Goal: Task Accomplishment & Management: Complete application form

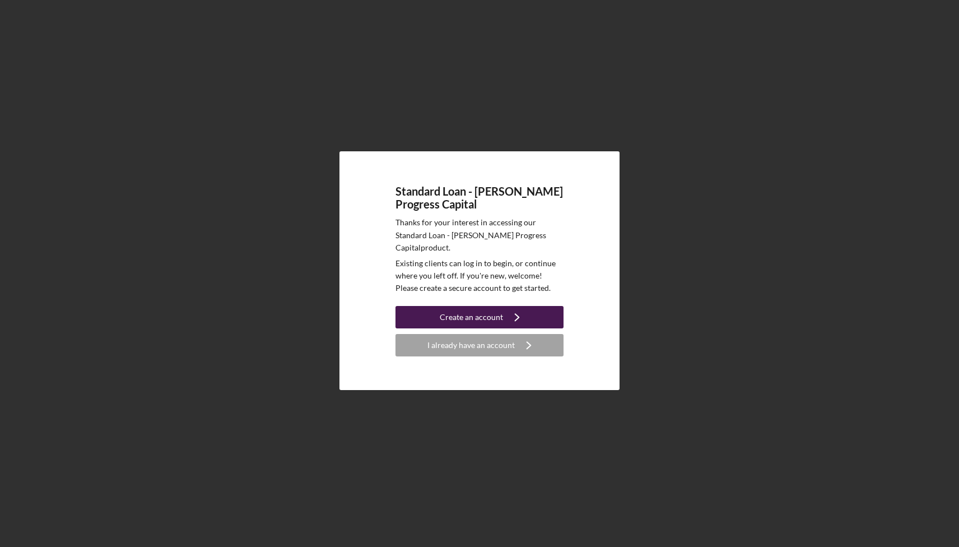
click at [484, 310] on div "Create an account" at bounding box center [471, 317] width 63 height 22
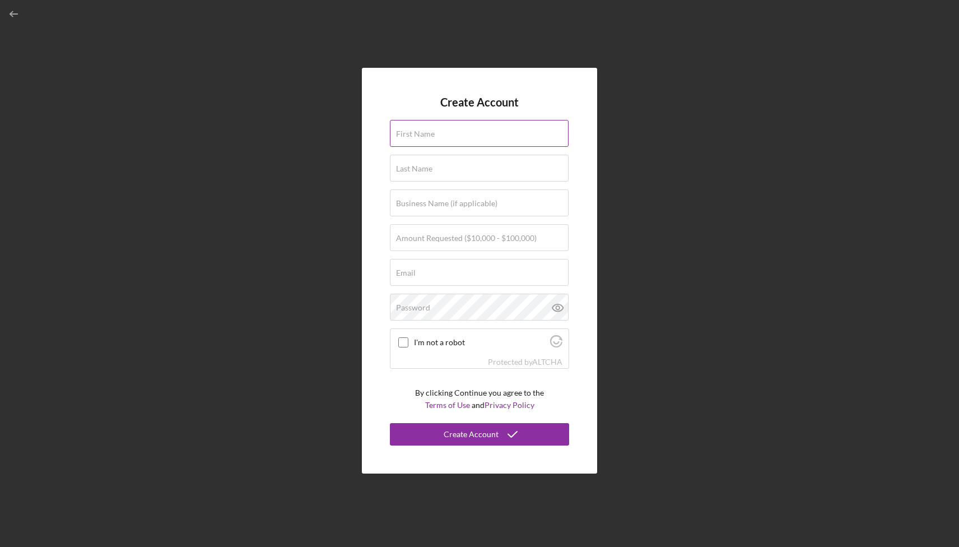
click at [454, 147] on div "First Name" at bounding box center [479, 134] width 179 height 28
click at [448, 140] on input "First Name" at bounding box center [479, 133] width 179 height 27
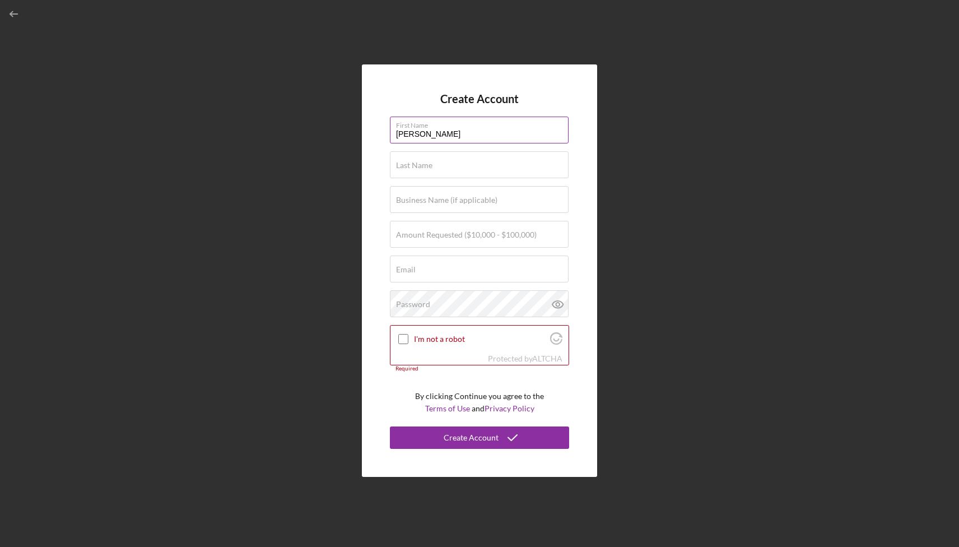
type input "[PERSON_NAME]"
type input "l"
type input "Lauchie"
type input "Carbon Stories LLC"
type input "$50,000"
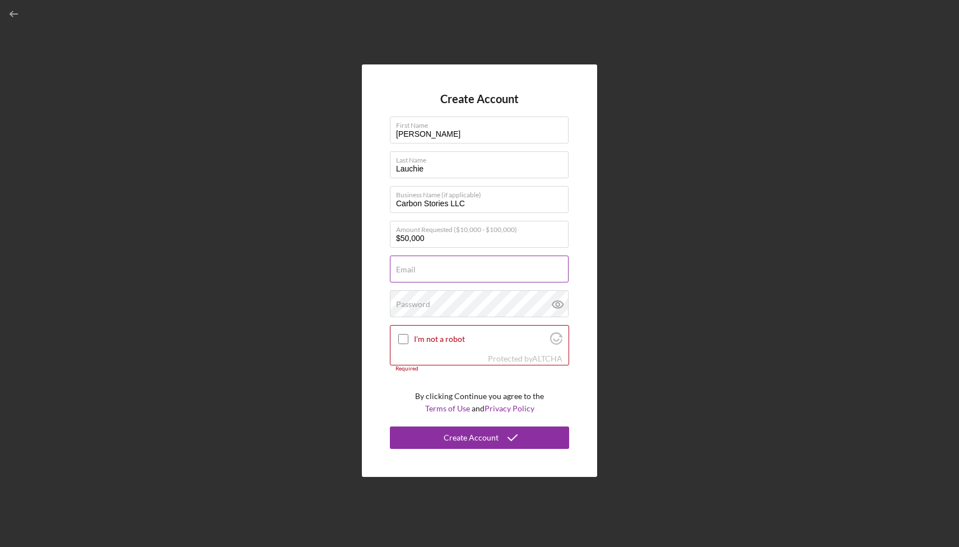
click at [415, 275] on input "Email" at bounding box center [479, 268] width 179 height 27
type input "[PERSON_NAME][EMAIL_ADDRESS][DOMAIN_NAME]"
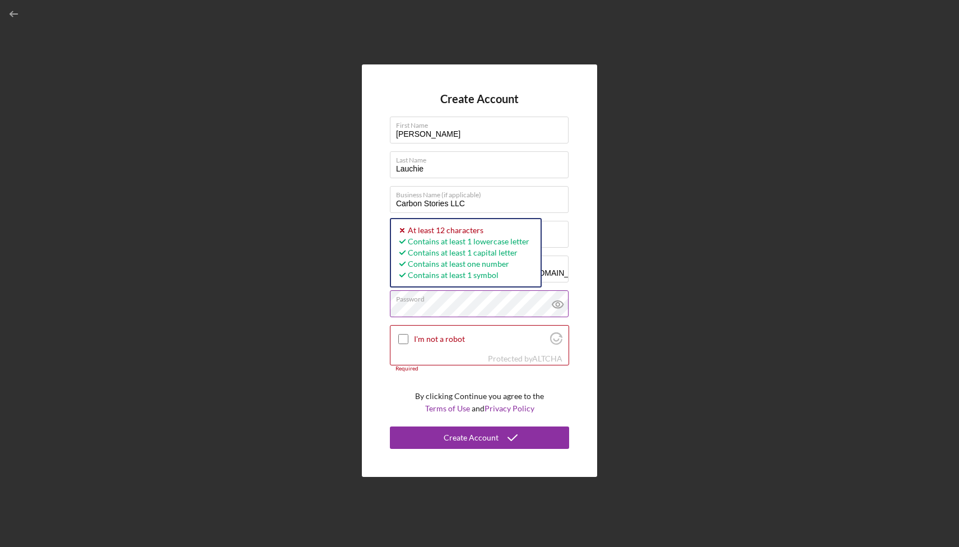
click at [557, 301] on icon at bounding box center [558, 304] width 28 height 28
click at [395, 335] on div "I'm not a robot" at bounding box center [479, 338] width 178 height 26
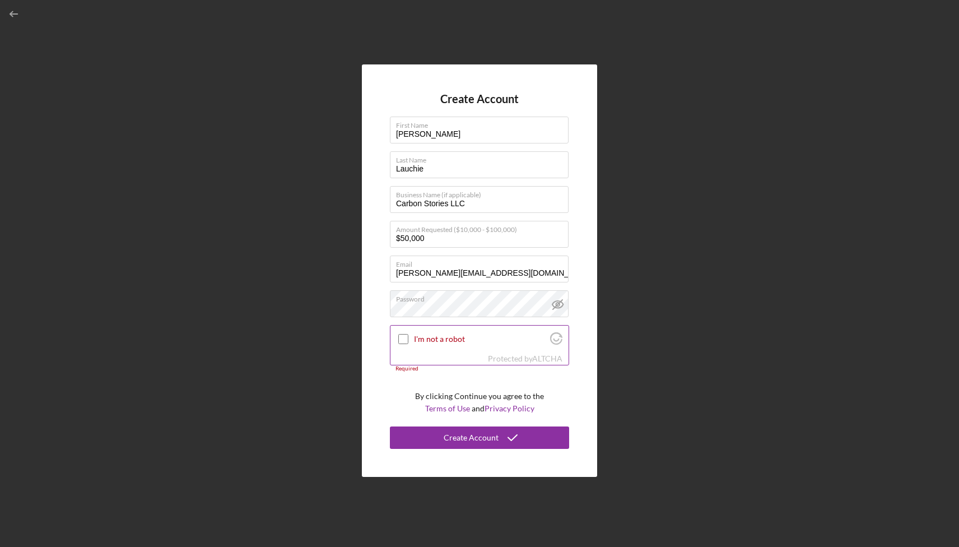
click at [401, 335] on input "I'm not a robot" at bounding box center [403, 339] width 10 height 10
checkbox input "true"
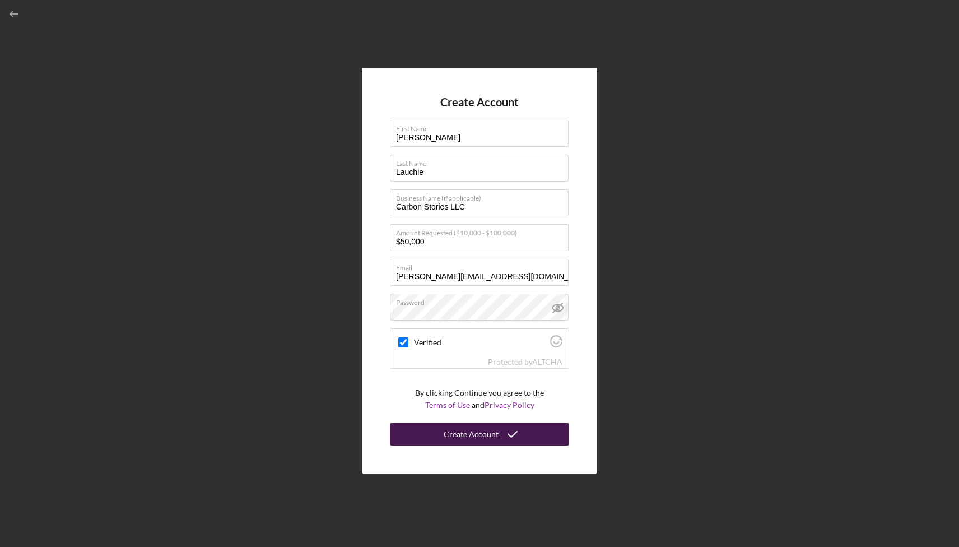
click at [456, 430] on div "Create Account" at bounding box center [471, 434] width 55 height 22
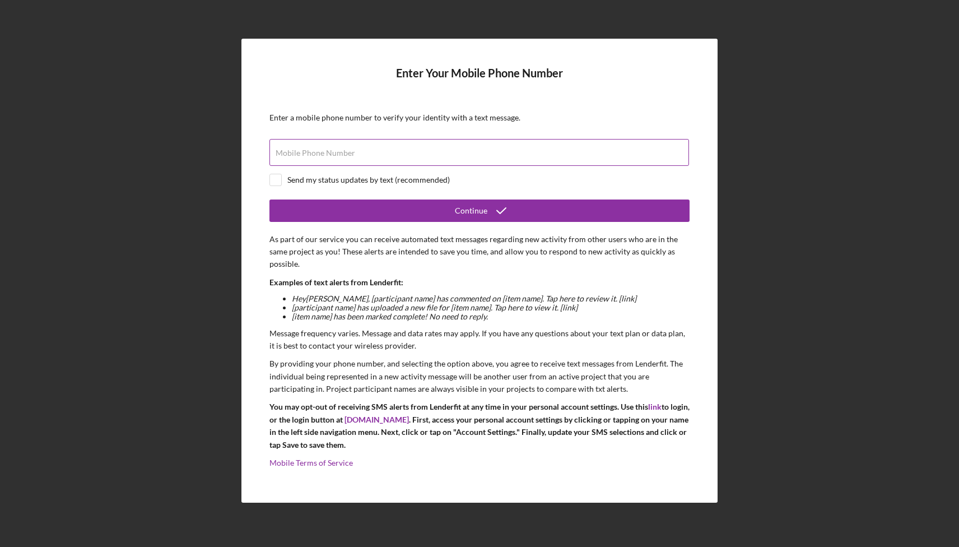
click at [314, 151] on label "Mobile Phone Number" at bounding box center [316, 152] width 80 height 9
click at [314, 151] on input "Mobile Phone Number" at bounding box center [478, 152] width 419 height 27
type input "(1##) ###-####"
type input "[PHONE_NUMBER]"
click at [287, 176] on div "Send my status updates by text (recommended)" at bounding box center [479, 180] width 420 height 12
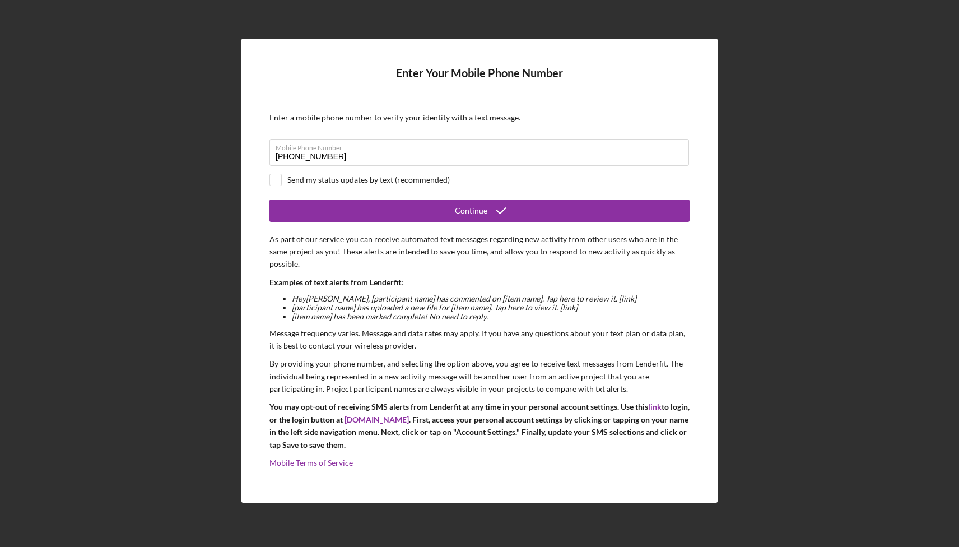
checkbox input "true"
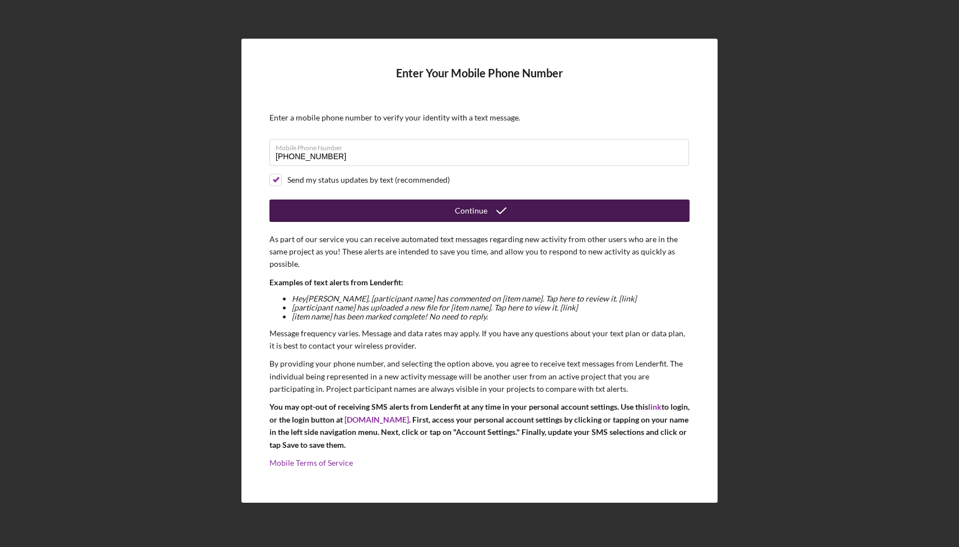
click at [354, 212] on button "Continue" at bounding box center [479, 210] width 420 height 22
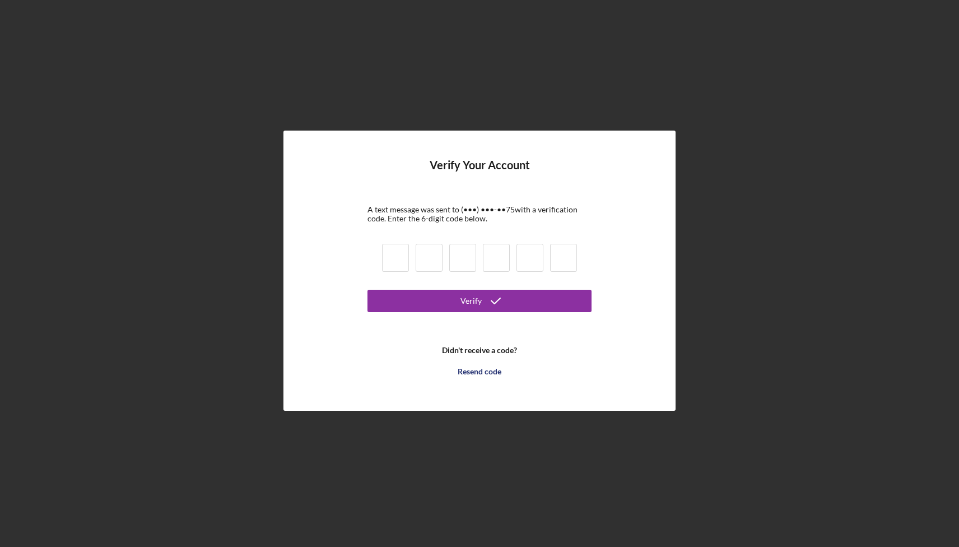
click at [393, 266] on input at bounding box center [395, 258] width 27 height 28
paste input "2"
type input "2"
type input "1"
type input "5"
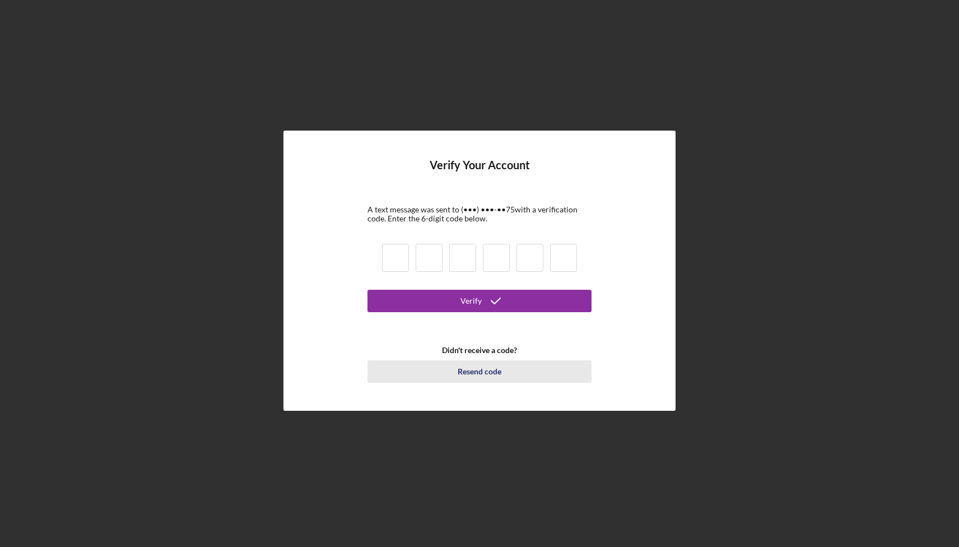
type input "9"
type input "7"
type input "5"
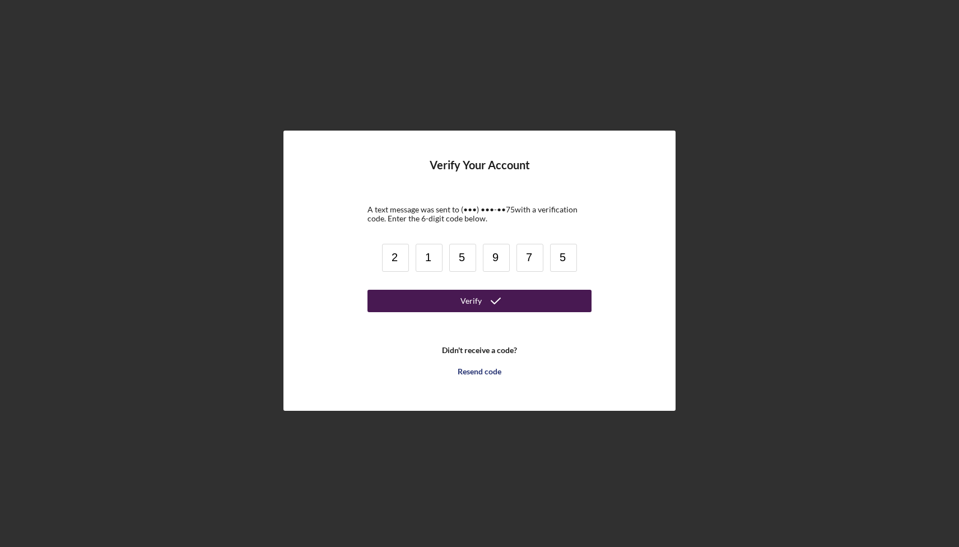
click at [463, 303] on div "Verify" at bounding box center [470, 301] width 21 height 22
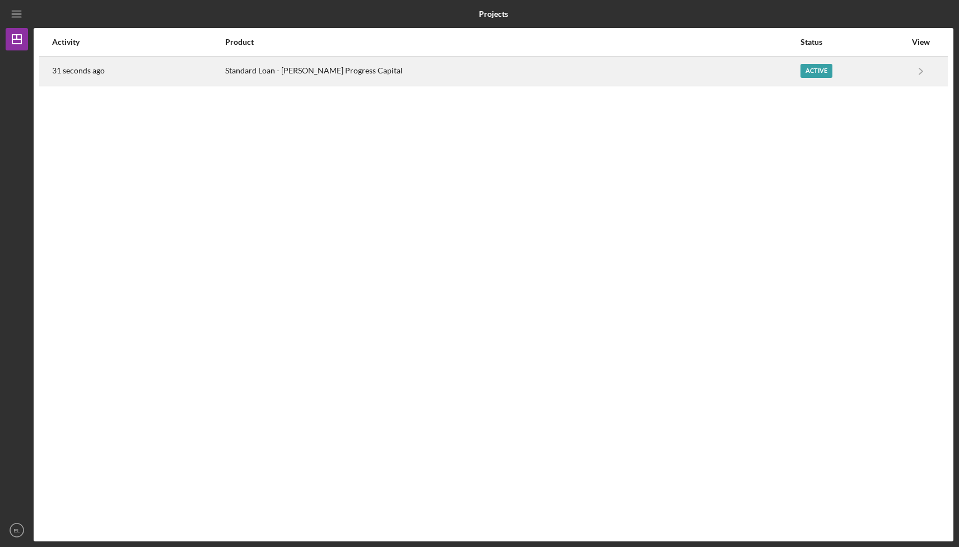
click at [800, 67] on div "Active" at bounding box center [816, 71] width 32 height 14
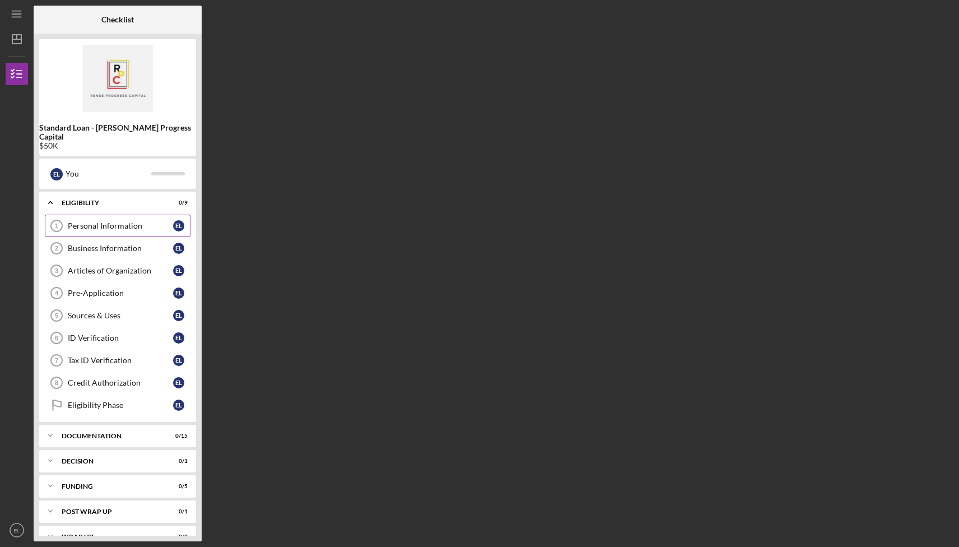
click at [86, 224] on link "Personal Information 1 Personal Information E L" at bounding box center [118, 225] width 146 height 22
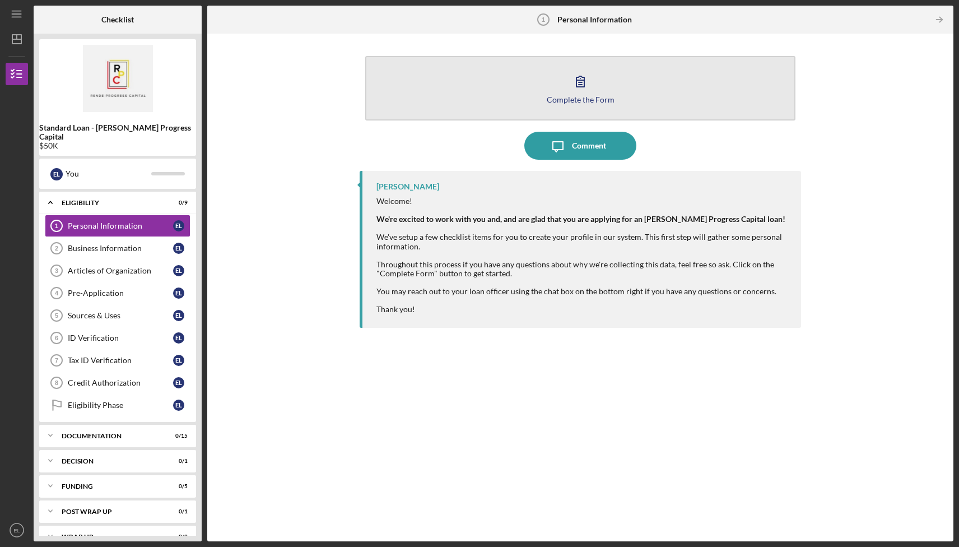
click at [575, 86] on icon "button" at bounding box center [580, 81] width 28 height 28
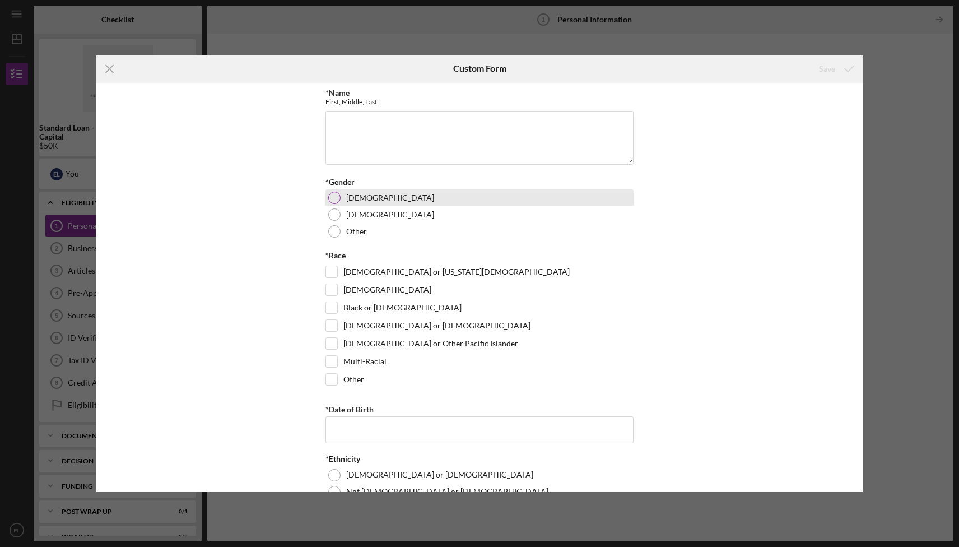
click at [344, 189] on div "[DEMOGRAPHIC_DATA]" at bounding box center [479, 197] width 308 height 17
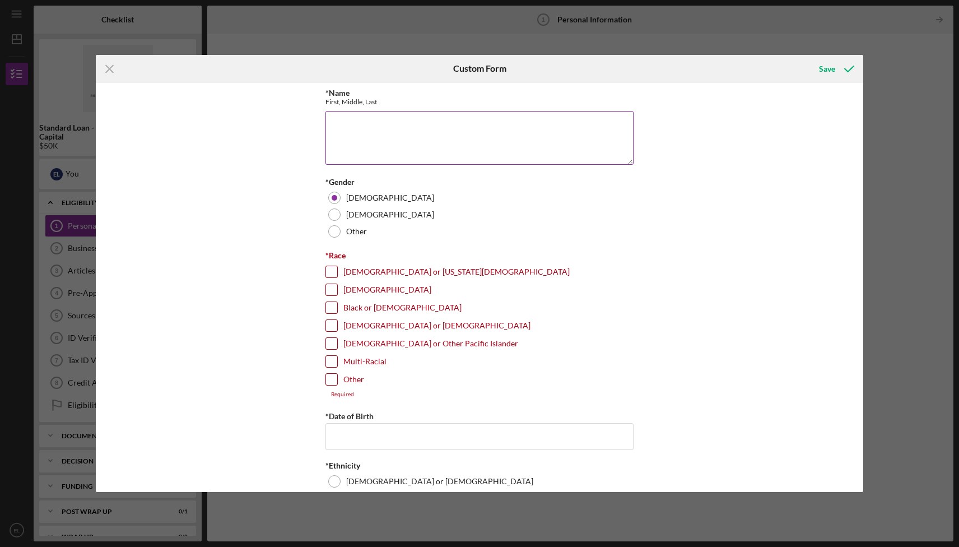
click at [380, 147] on textarea "*Name" at bounding box center [479, 138] width 308 height 54
type textarea "[PERSON_NAME]"
click at [334, 306] on input "Black or [DEMOGRAPHIC_DATA]" at bounding box center [331, 307] width 11 height 11
checkbox input "true"
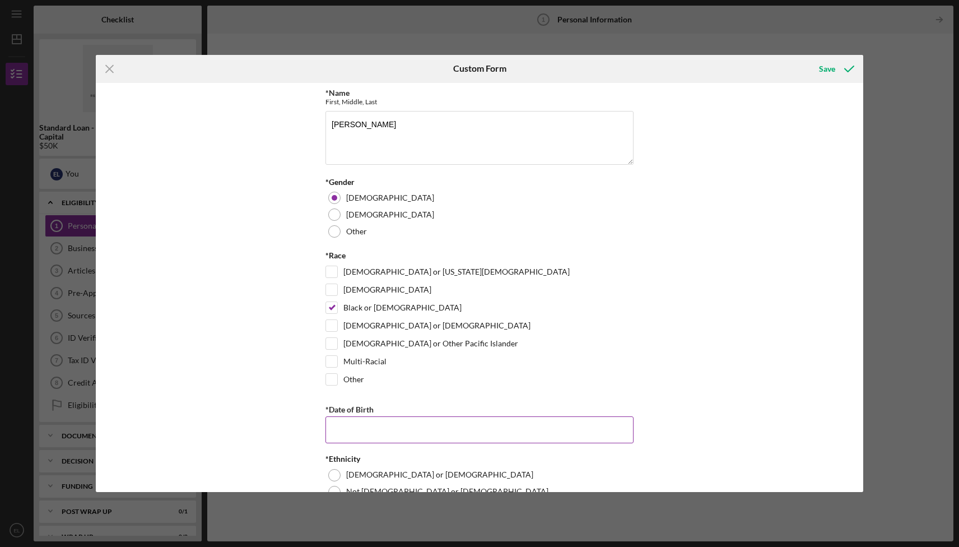
click at [341, 424] on input "*Date of Birth" at bounding box center [479, 429] width 308 height 27
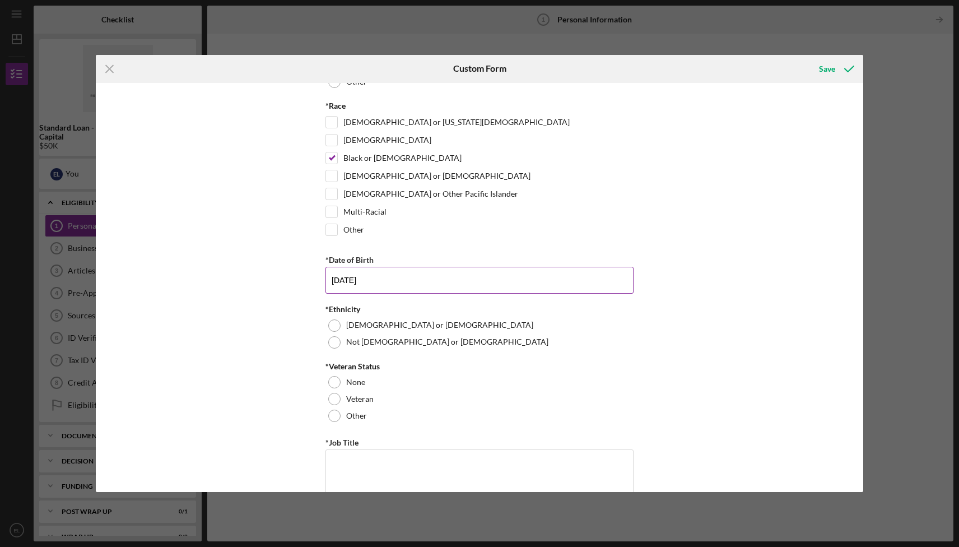
scroll to position [176, 0]
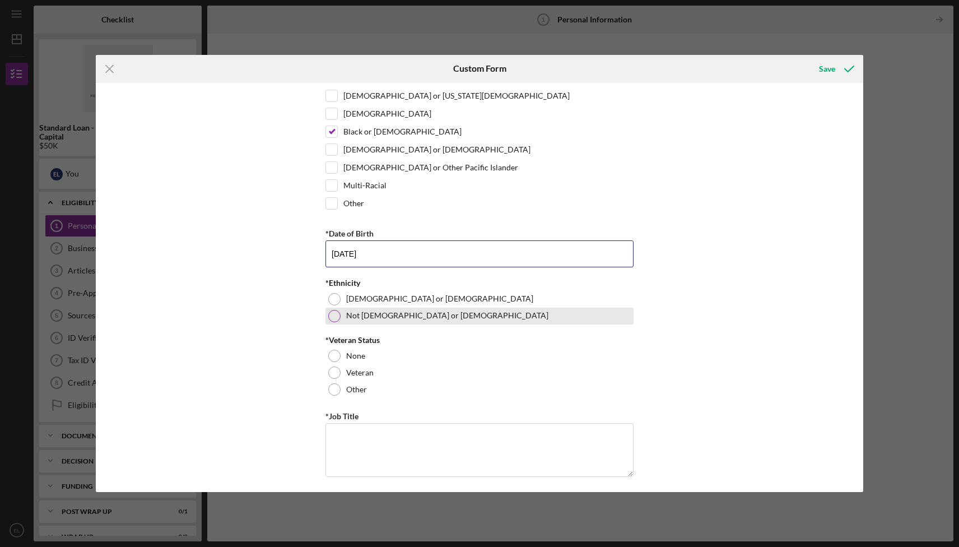
type input "[DATE]"
click at [331, 314] on div at bounding box center [334, 316] width 12 height 12
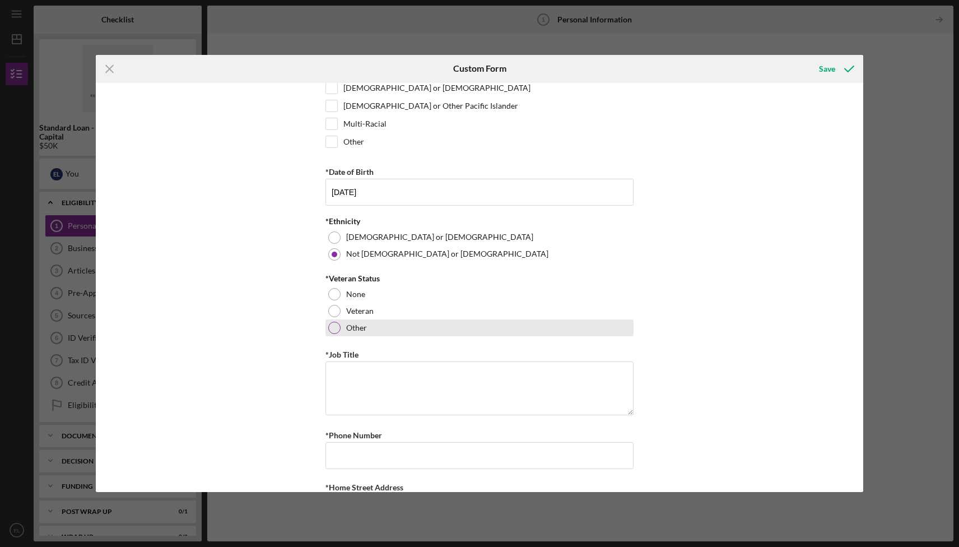
scroll to position [270, 0]
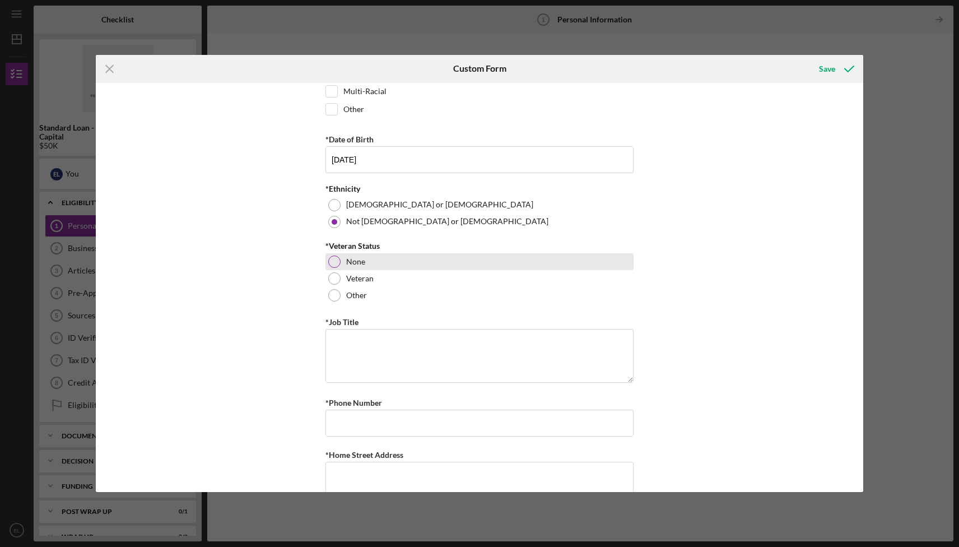
click at [330, 264] on div at bounding box center [334, 261] width 12 height 12
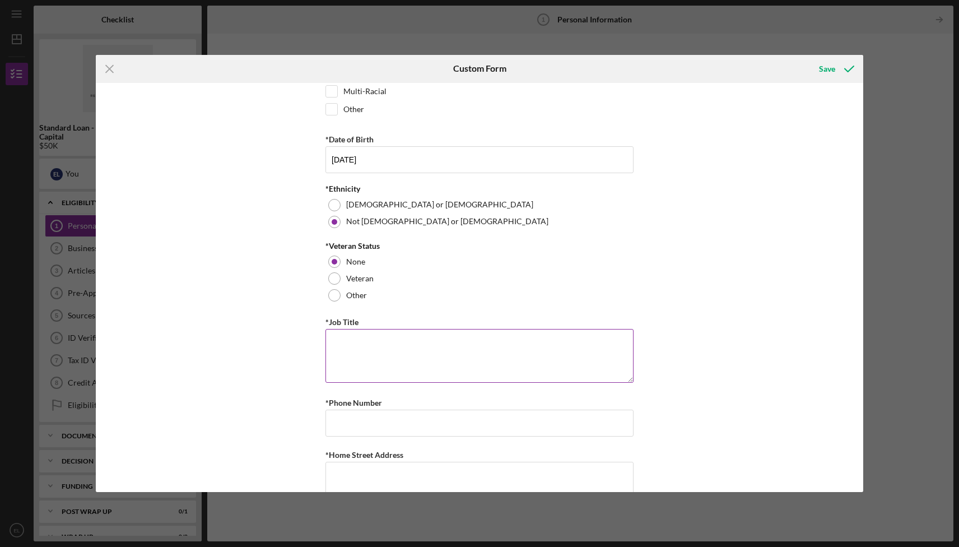
click at [351, 357] on textarea "*Job Title" at bounding box center [479, 356] width 308 height 54
click at [380, 343] on textarea "Creative Direc" at bounding box center [479, 356] width 308 height 54
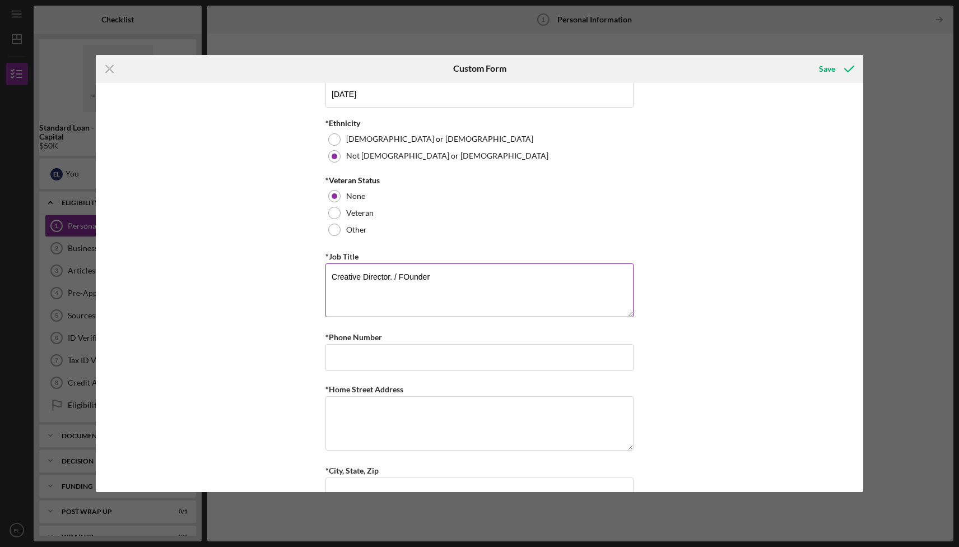
scroll to position [346, 0]
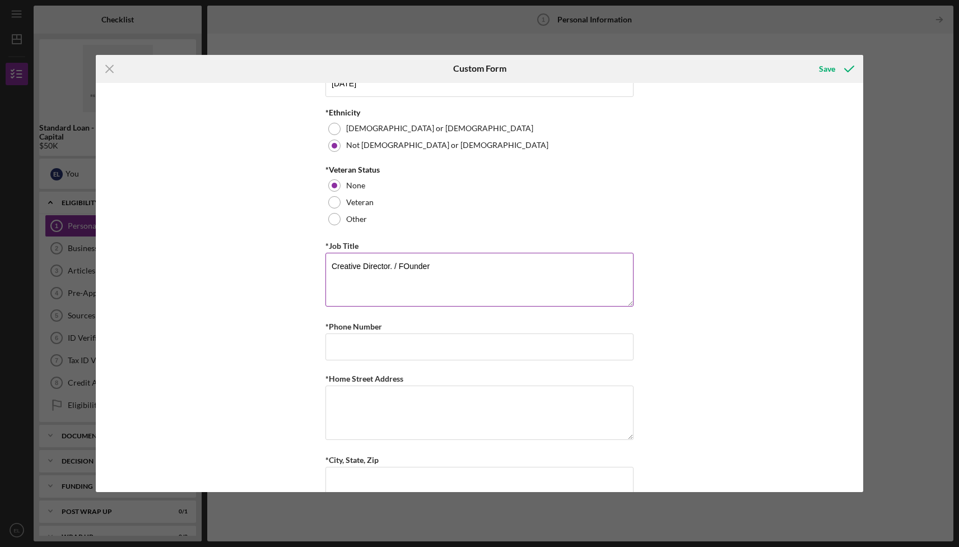
click at [410, 268] on textarea "Creative Director. / FOunder" at bounding box center [479, 280] width 308 height 54
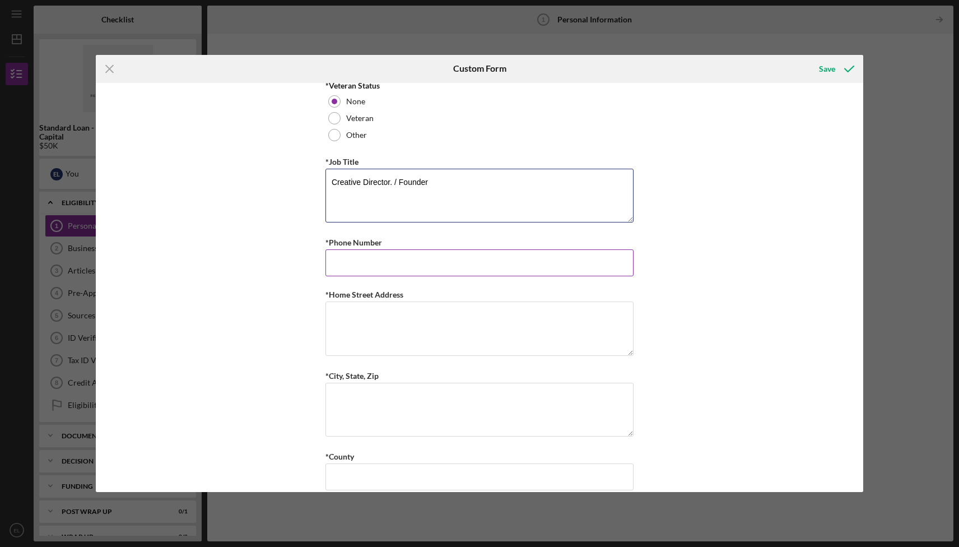
type textarea "Creative Director. / Founder"
click at [353, 270] on input "*Phone Number" at bounding box center [479, 262] width 308 height 27
type input "6165587575"
click at [380, 321] on textarea "*Home Street Address" at bounding box center [479, 328] width 308 height 54
paste textarea "[STREET_ADDRESS][US_STATE]"
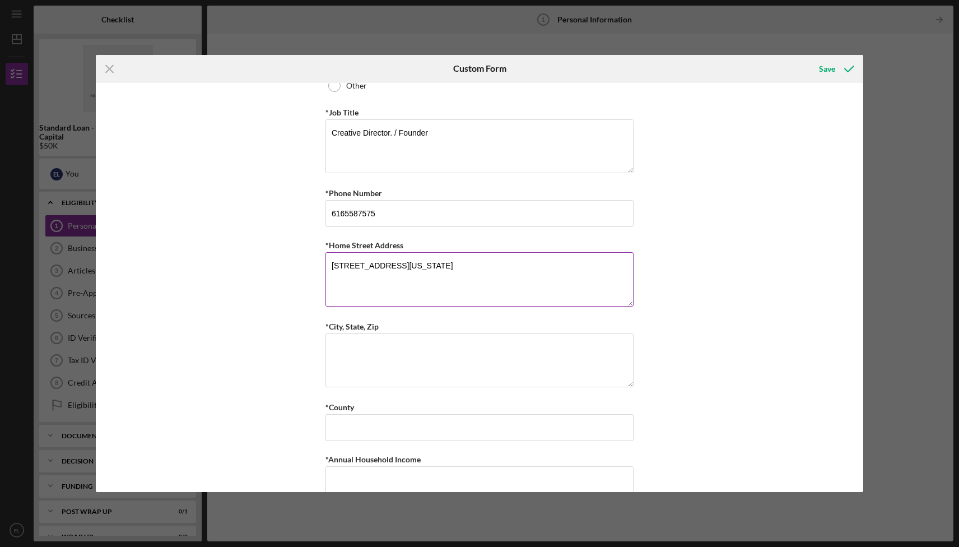
scroll to position [496, 0]
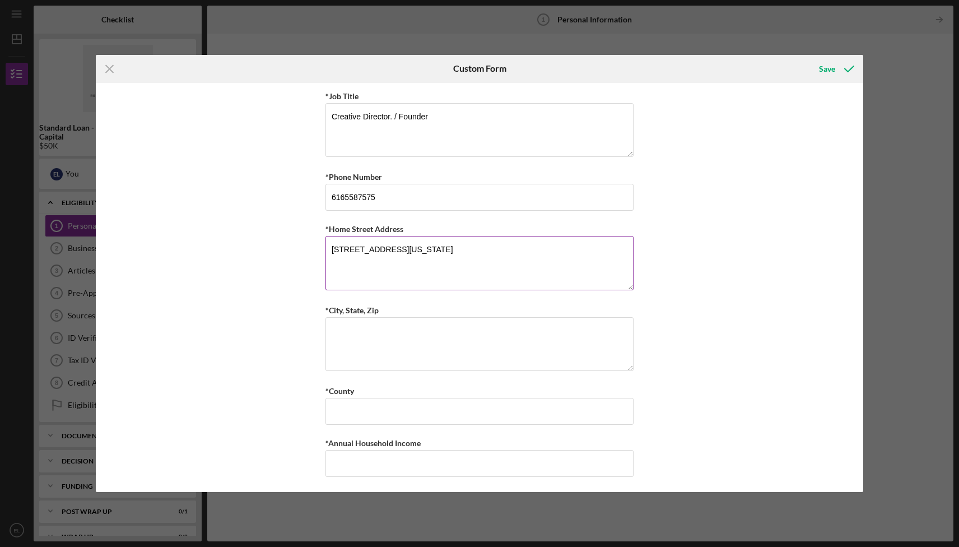
drag, startPoint x: 567, startPoint y: 252, endPoint x: 446, endPoint y: 249, distance: 120.4
click at [446, 249] on textarea "[STREET_ADDRESS][US_STATE]" at bounding box center [479, 263] width 308 height 54
type textarea "[STREET_ADDRESS]"
click at [395, 346] on textarea "*City, State, Zip" at bounding box center [479, 344] width 308 height 54
paste textarea "[GEOGRAPHIC_DATA][US_STATE]"
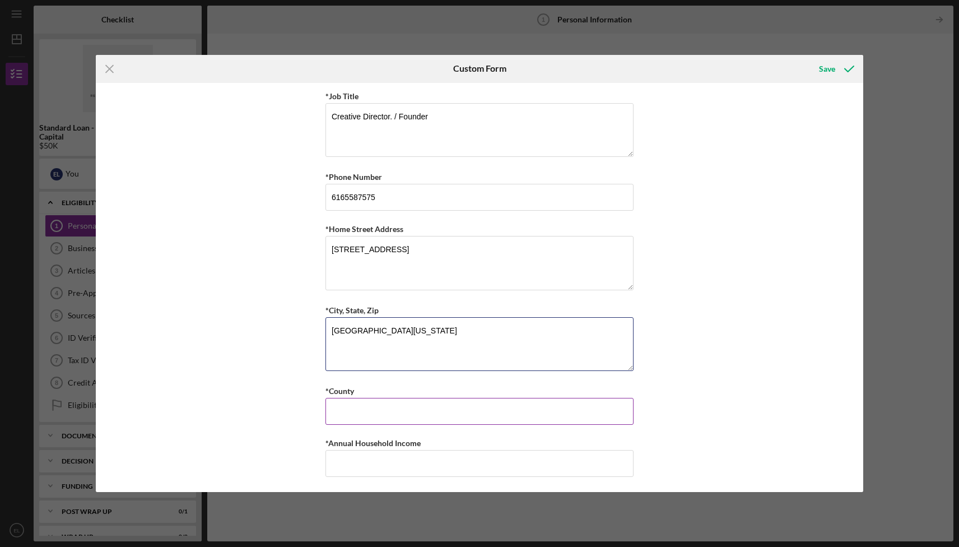
type textarea "[GEOGRAPHIC_DATA][US_STATE]"
click at [386, 408] on input "*County" at bounding box center [479, 411] width 308 height 27
type input "Kent"
click at [378, 464] on input "*Annual Household Income" at bounding box center [479, 463] width 308 height 27
type input "$140,000"
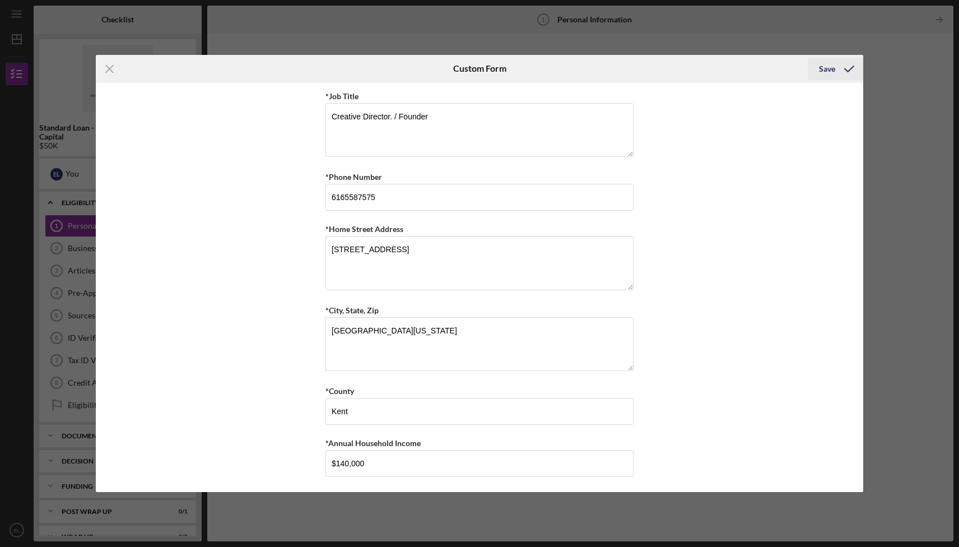
click at [832, 68] on div "Save" at bounding box center [827, 69] width 16 height 22
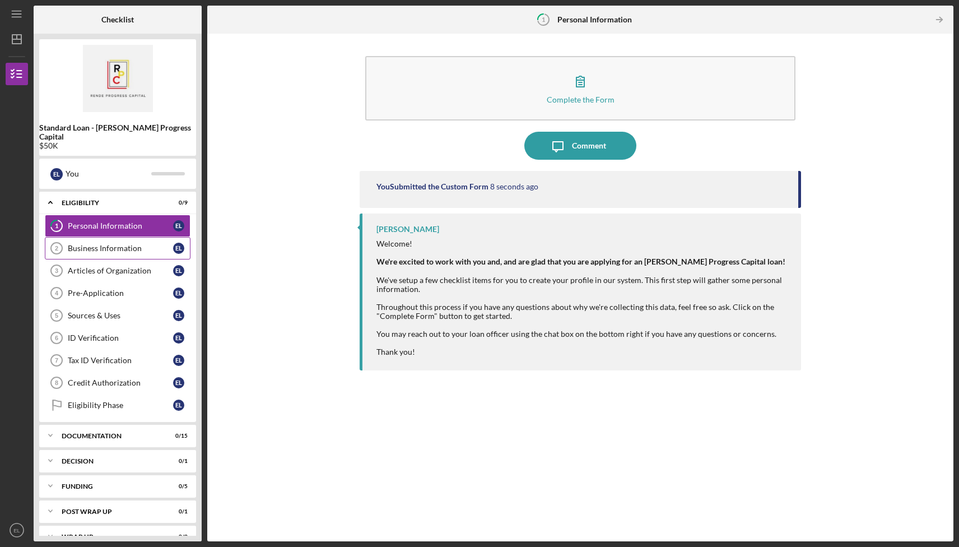
click at [95, 250] on link "Business Information 2 Business Information E L" at bounding box center [118, 248] width 146 height 22
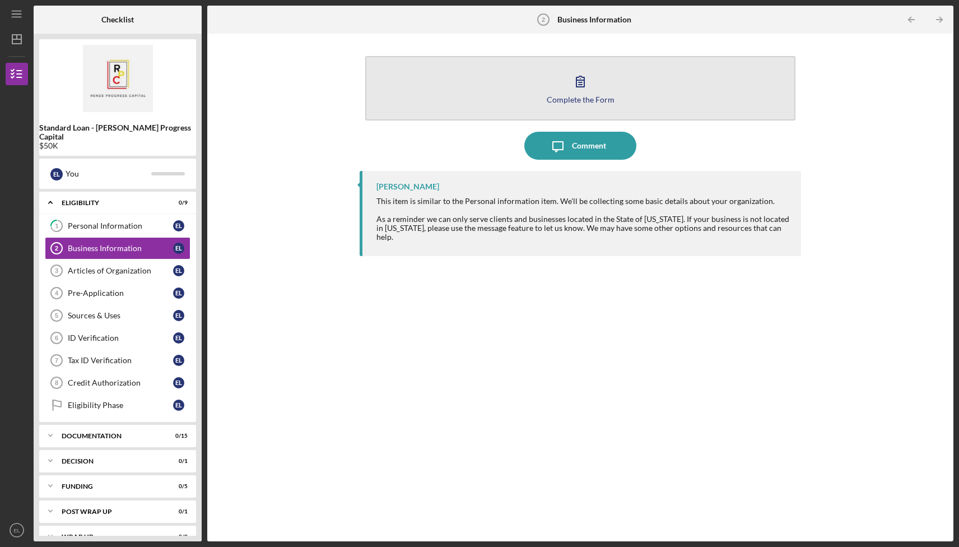
click at [586, 102] on div "Complete the Form" at bounding box center [581, 99] width 68 height 8
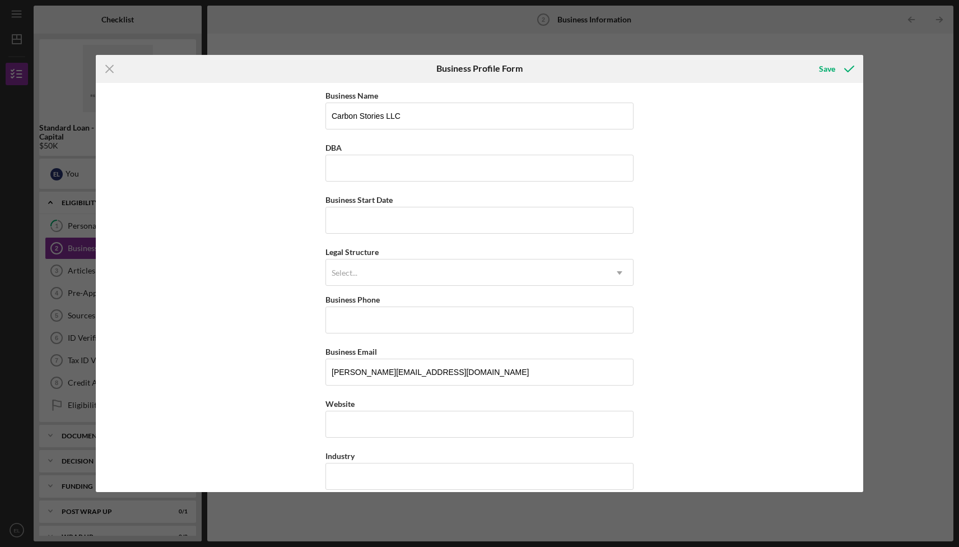
click at [919, 195] on div "Icon/Menu Close Business Profile Form Save Business Name Carbon Stories LLC DBA…" at bounding box center [479, 273] width 959 height 547
click at [110, 69] on line at bounding box center [109, 68] width 7 height 7
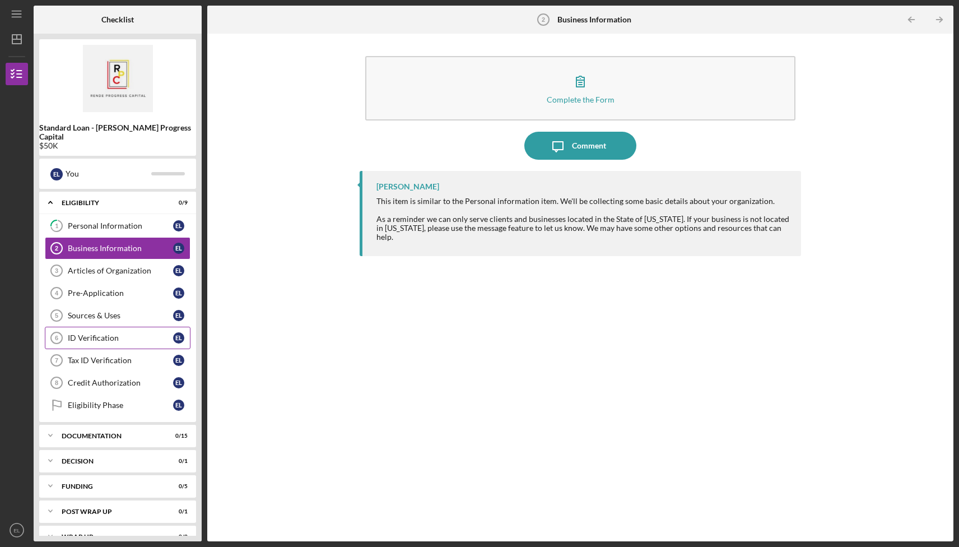
scroll to position [9, 0]
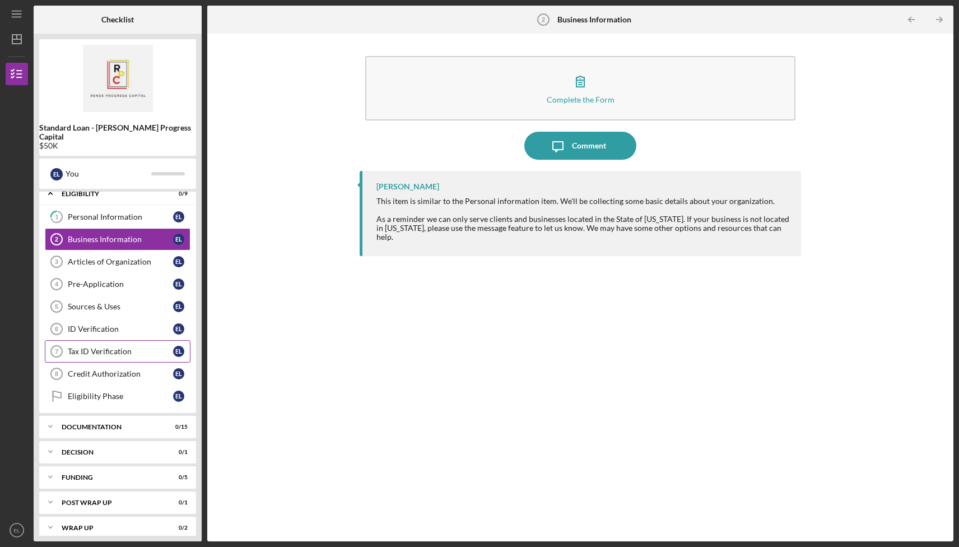
click at [153, 347] on link "Tax ID Verification 7 Tax ID Verification E L" at bounding box center [118, 351] width 146 height 22
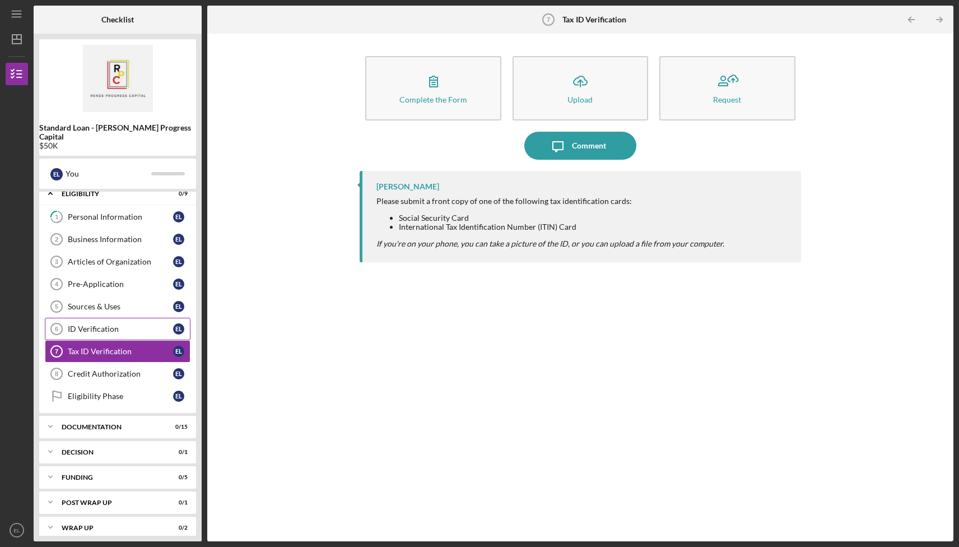
click at [140, 318] on link "ID Verification 6 ID Verification E L" at bounding box center [118, 329] width 146 height 22
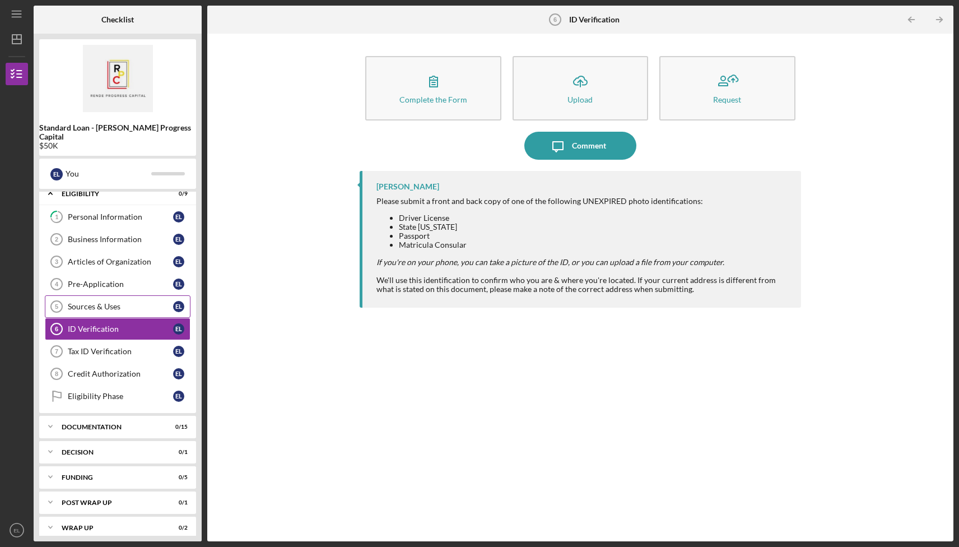
click at [129, 295] on link "Sources & Uses 5 Sources & Uses E L" at bounding box center [118, 306] width 146 height 22
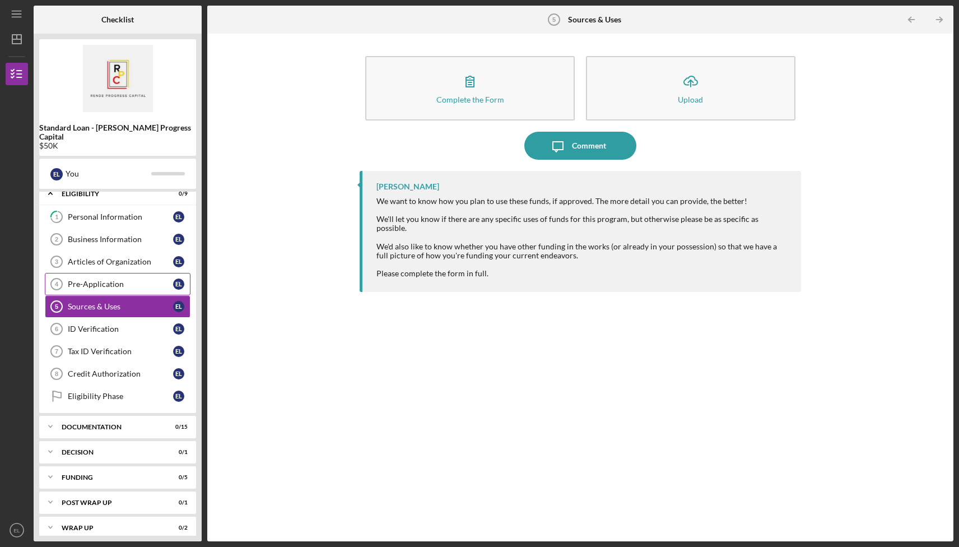
click at [124, 273] on link "Pre-Application 4 Pre-Application E L" at bounding box center [118, 284] width 146 height 22
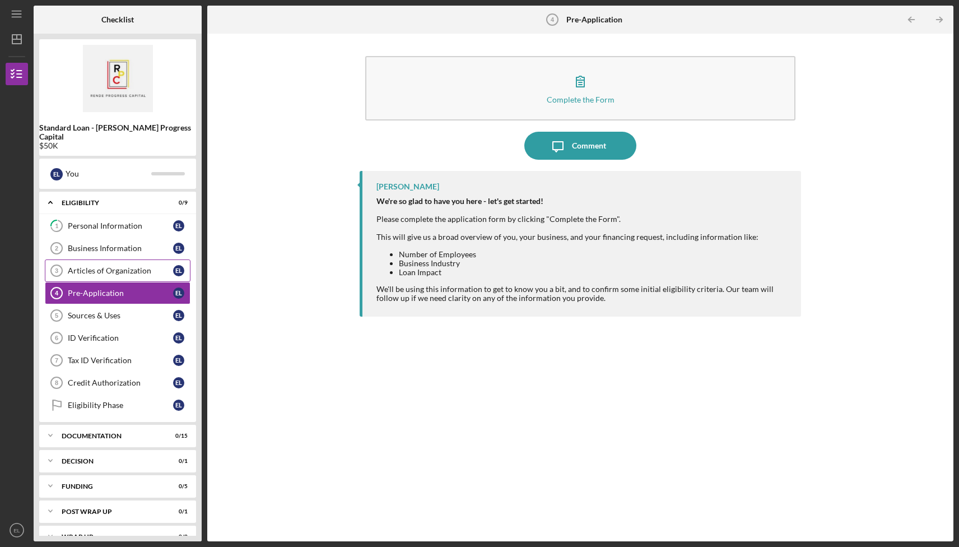
click at [118, 266] on div "Articles of Organization" at bounding box center [120, 270] width 105 height 9
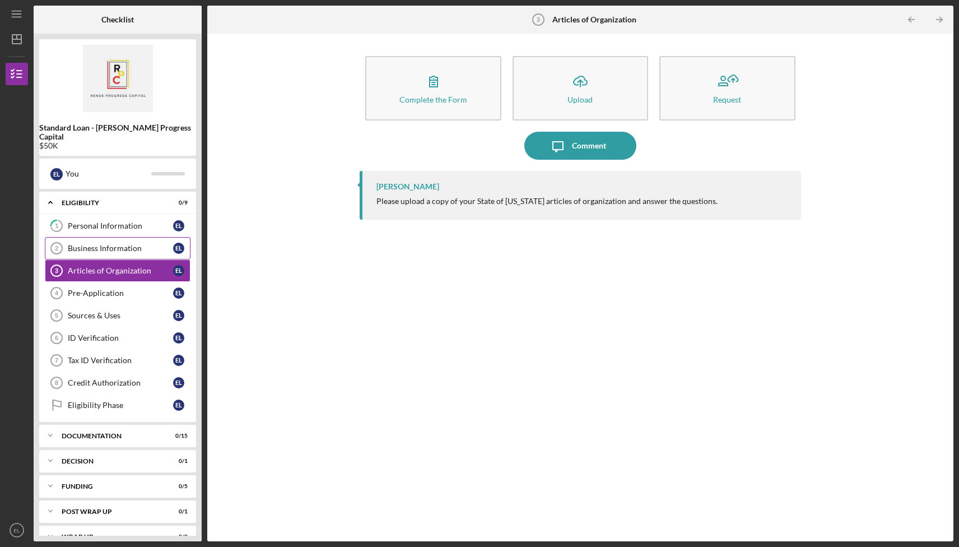
click at [126, 247] on link "Business Information 2 Business Information E L" at bounding box center [118, 248] width 146 height 22
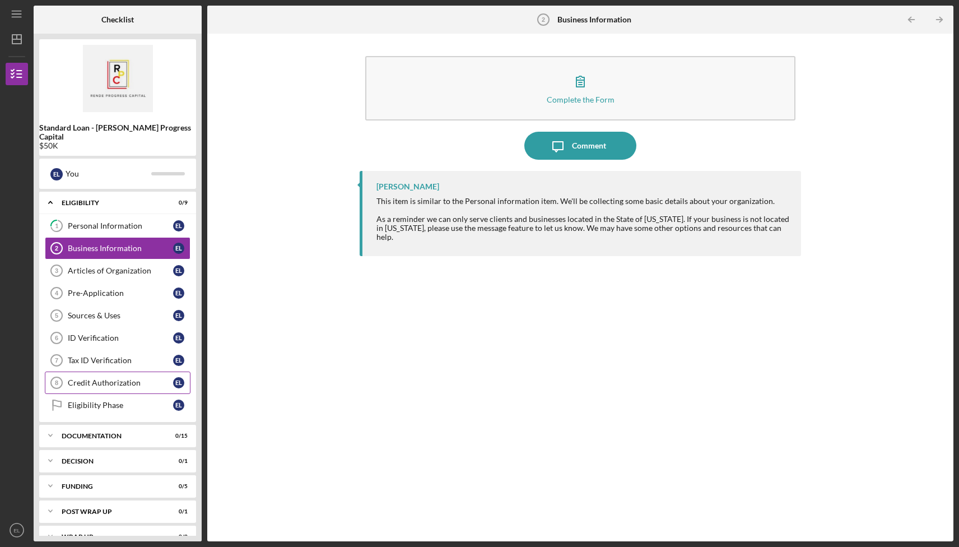
scroll to position [9, 0]
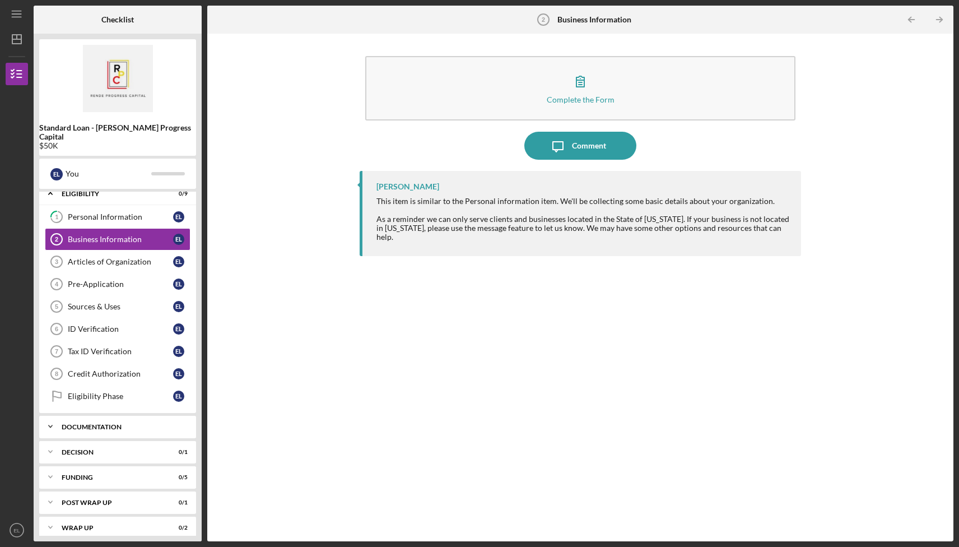
click at [121, 423] on div "Documentation" at bounding box center [122, 426] width 120 height 7
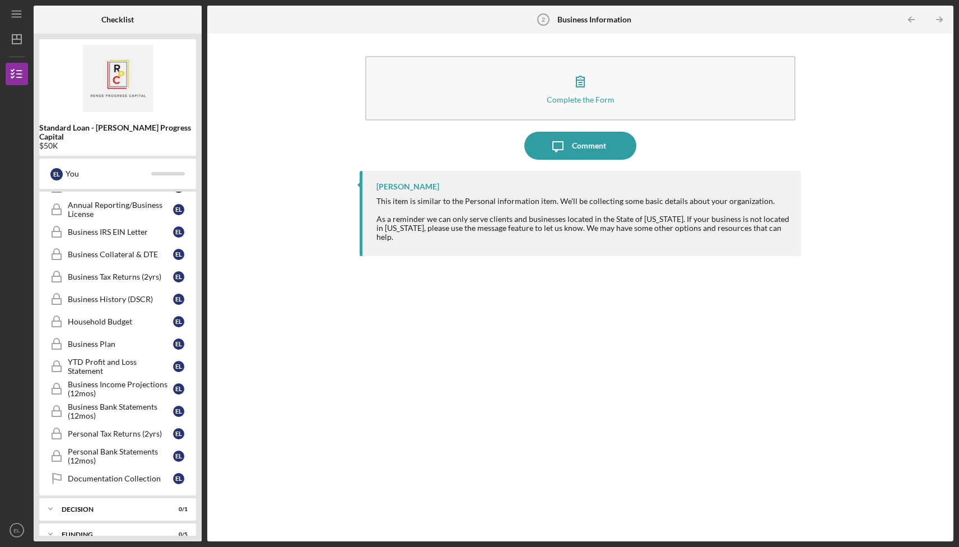
scroll to position [298, 0]
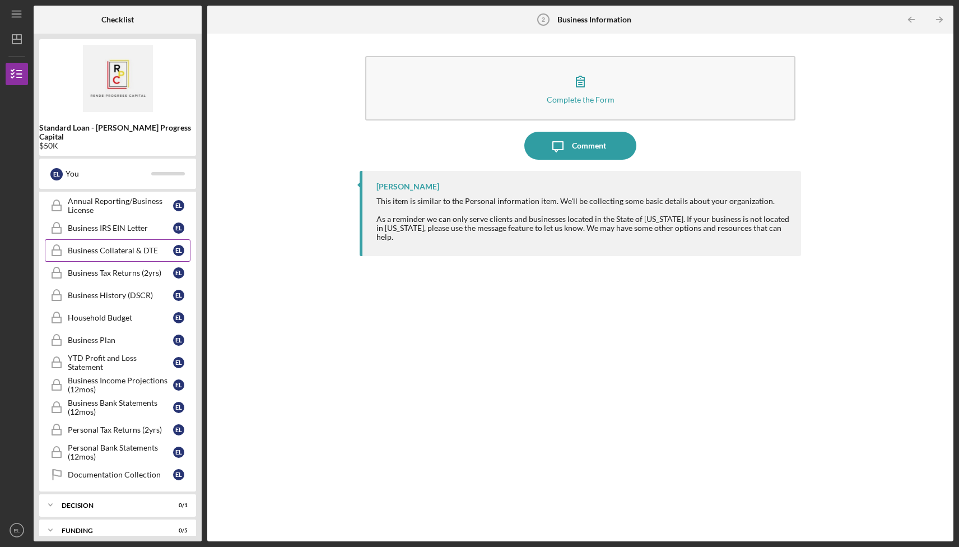
click at [132, 246] on div "Business Collateral & DTE" at bounding box center [120, 250] width 105 height 9
